Goal: Navigation & Orientation: Find specific page/section

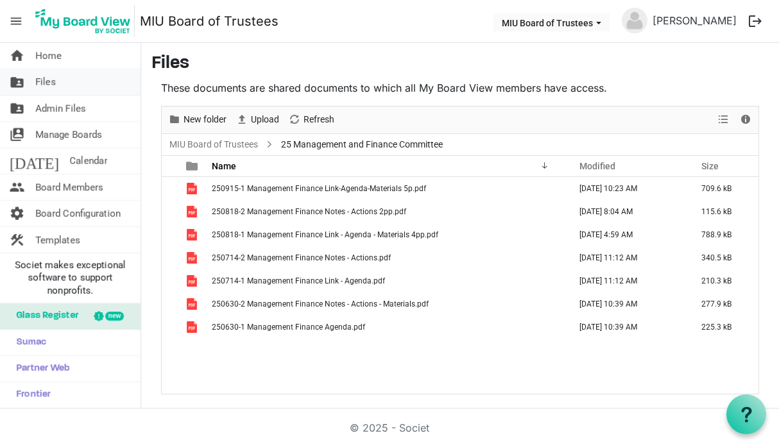
click at [49, 85] on span "Files" at bounding box center [45, 82] width 21 height 26
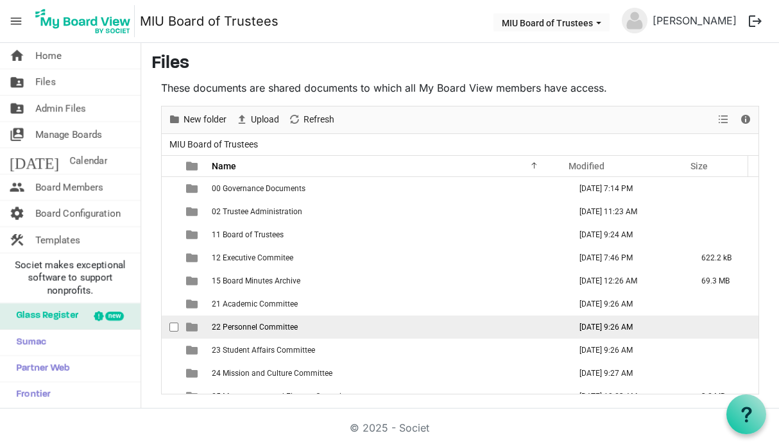
click at [258, 327] on span "22 Personnel Committee" at bounding box center [255, 327] width 86 height 9
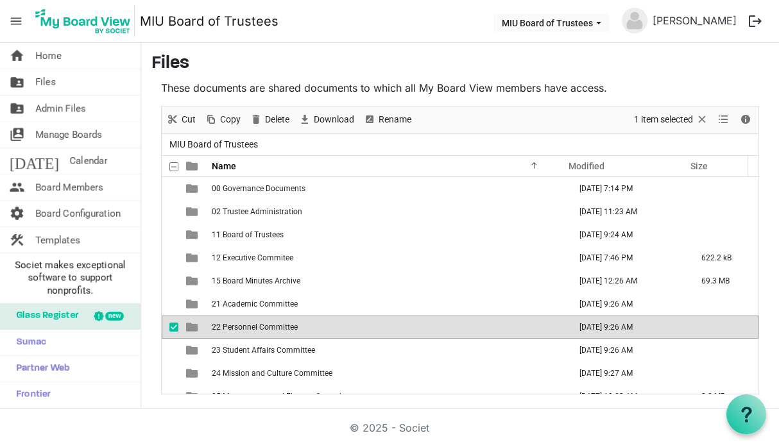
click at [258, 327] on span "22 Personnel Committee" at bounding box center [255, 327] width 86 height 9
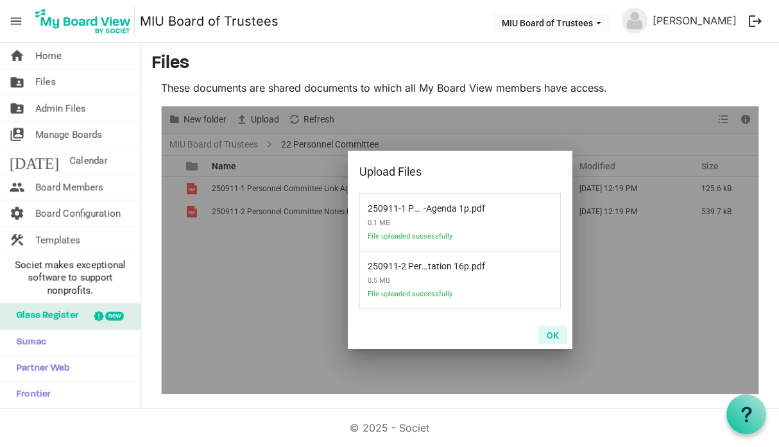
click at [552, 333] on button "OK" at bounding box center [552, 335] width 29 height 18
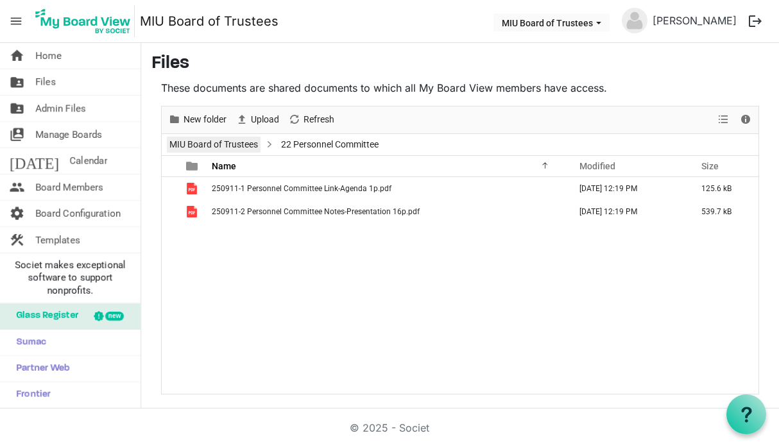
click at [221, 142] on link "MIU Board of Trustees" at bounding box center [214, 145] width 94 height 16
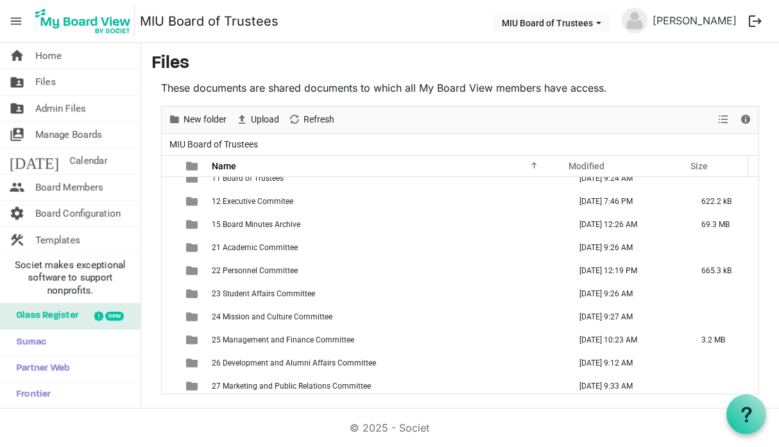
scroll to position [72, 0]
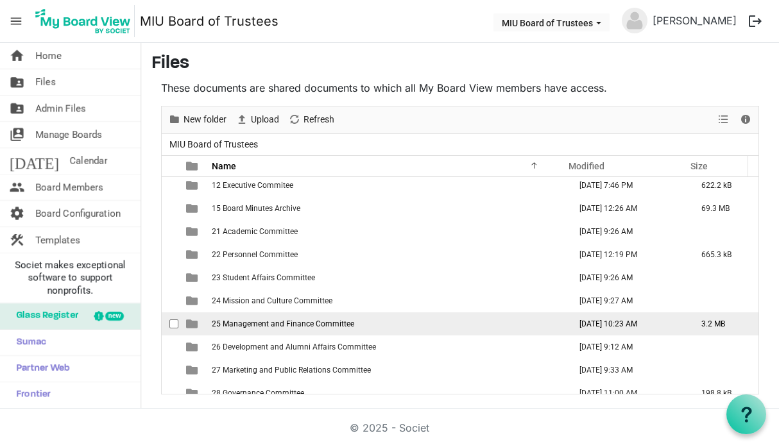
click at [358, 327] on td "25 Management and Finance Committee" at bounding box center [387, 323] width 358 height 23
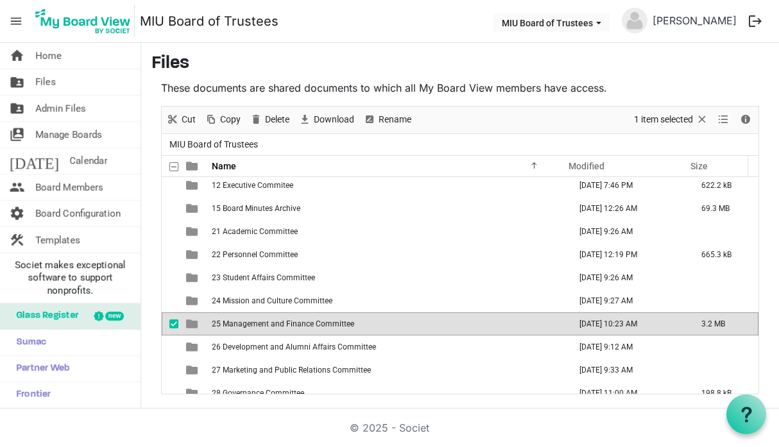
click at [358, 327] on td "25 Management and Finance Committee" at bounding box center [387, 323] width 358 height 23
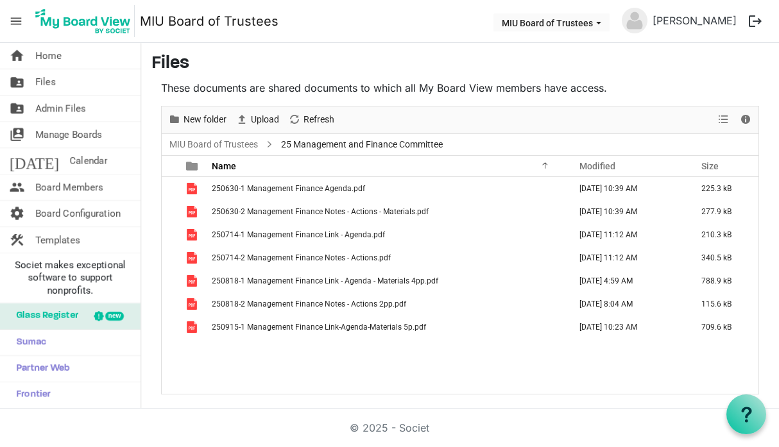
scroll to position [0, 0]
click at [215, 143] on link "MIU Board of Trustees" at bounding box center [214, 145] width 94 height 16
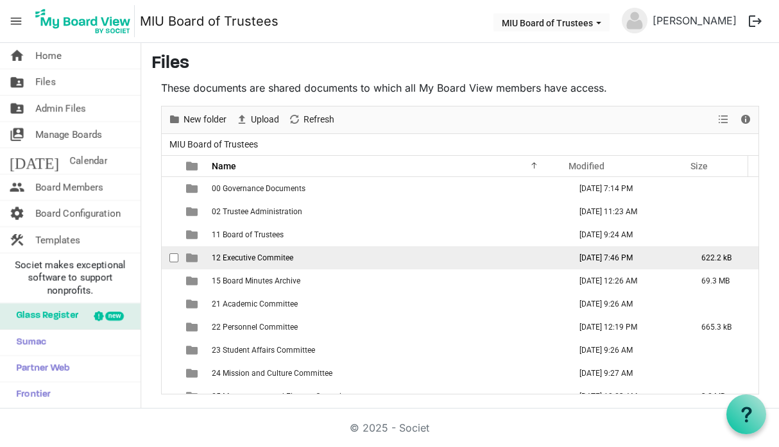
click at [282, 260] on span "12 Executive Commitee" at bounding box center [252, 257] width 81 height 9
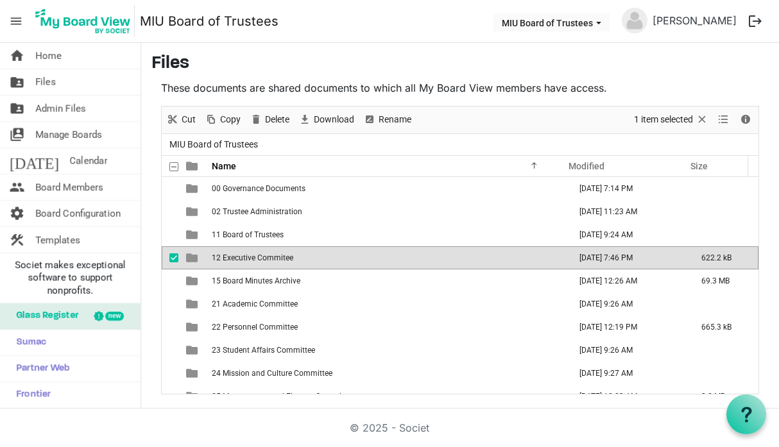
click at [282, 260] on span "12 Executive Commitee" at bounding box center [252, 257] width 81 height 9
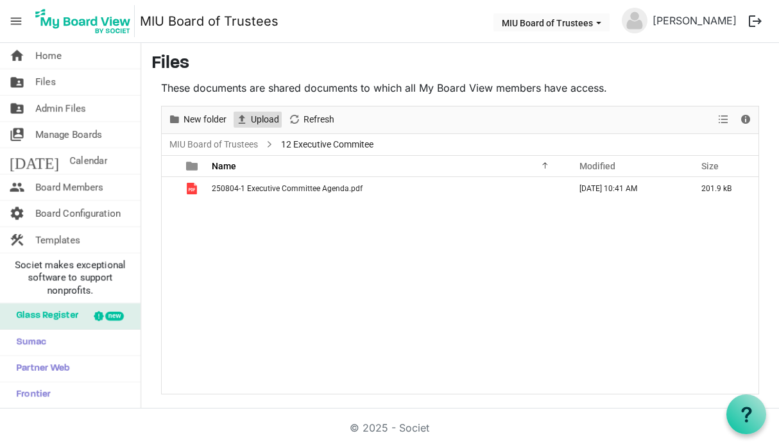
click at [262, 119] on span "Upload" at bounding box center [264, 120] width 31 height 16
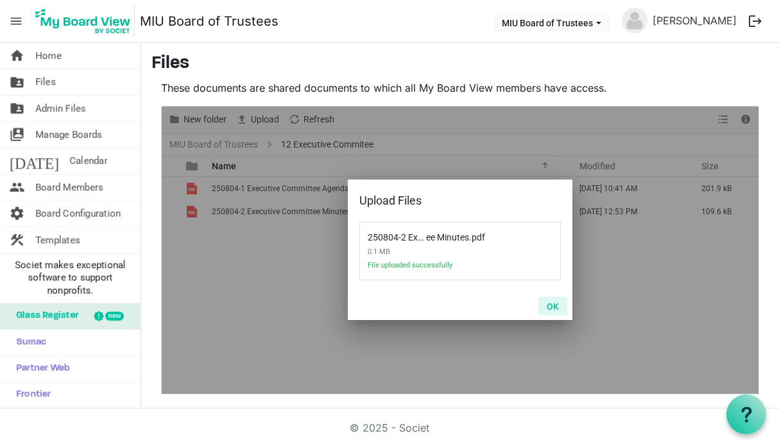
click at [554, 307] on button "OK" at bounding box center [552, 306] width 29 height 18
